Goal: Use online tool/utility: Use online tool/utility

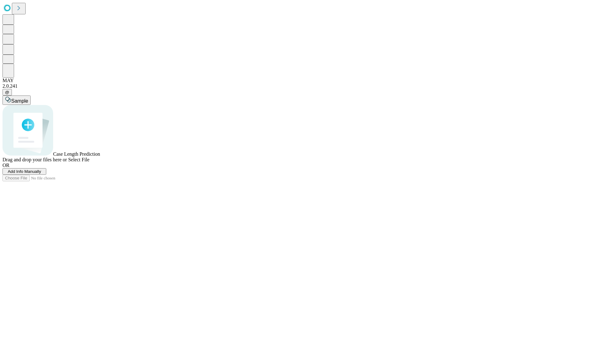
click at [89, 162] on span "Select File" at bounding box center [78, 159] width 21 height 5
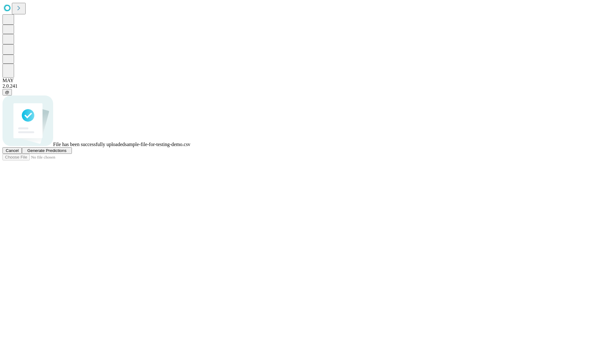
click at [66, 153] on span "Generate Predictions" at bounding box center [46, 150] width 39 height 5
